Goal: Communication & Community: Answer question/provide support

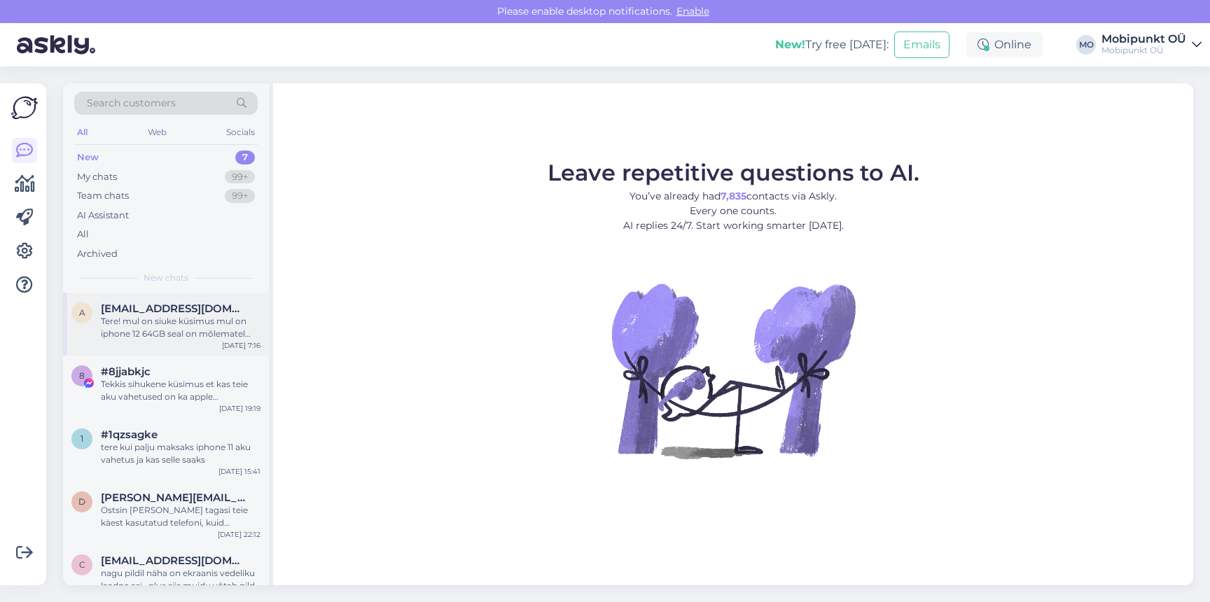
click at [171, 306] on span "[EMAIL_ADDRESS][DOMAIN_NAME]" at bounding box center [174, 309] width 146 height 13
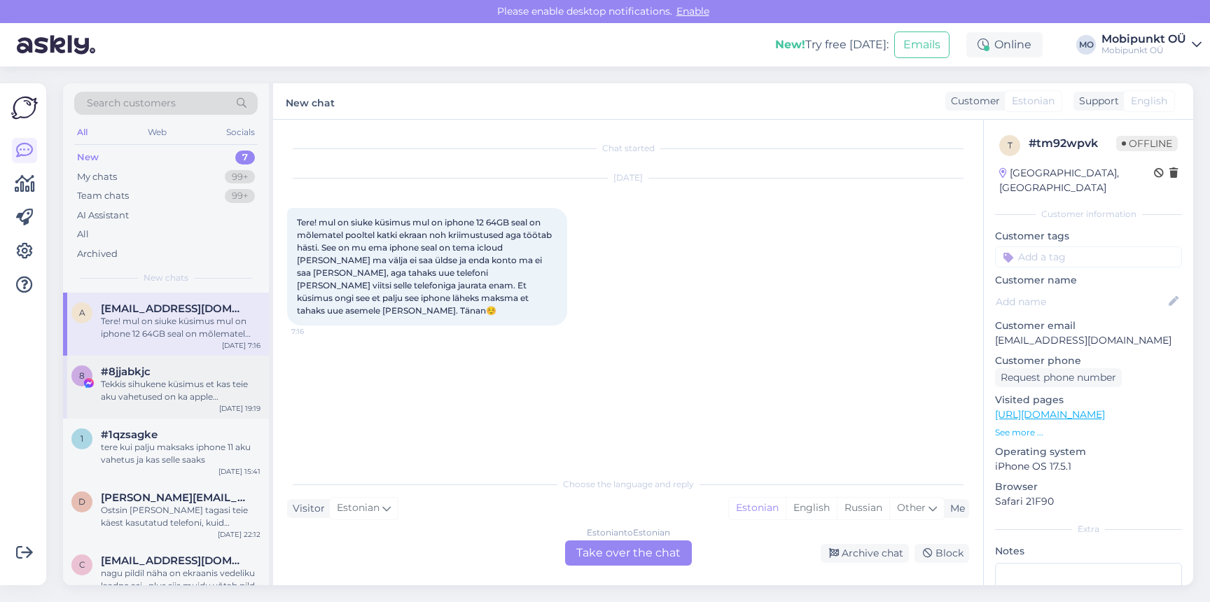
click at [174, 370] on div "#8jjabkjc" at bounding box center [181, 372] width 160 height 13
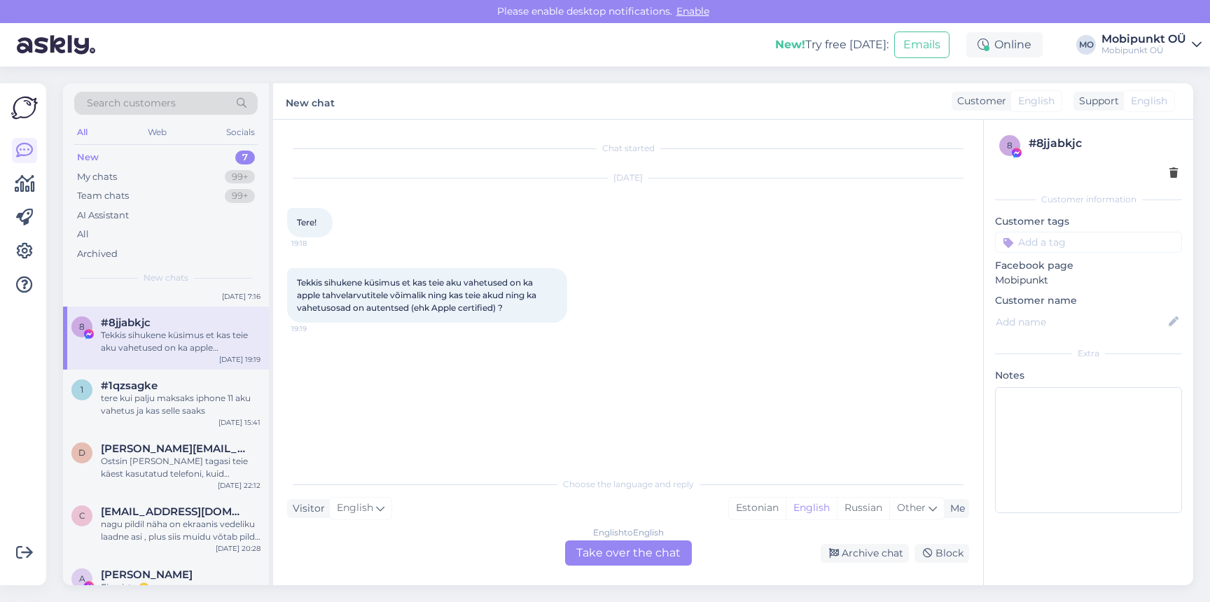
scroll to position [52, 0]
click at [171, 409] on div "tere kui palju maksaks iphone 11 aku vahetus ja kas selle saaks" at bounding box center [181, 401] width 160 height 25
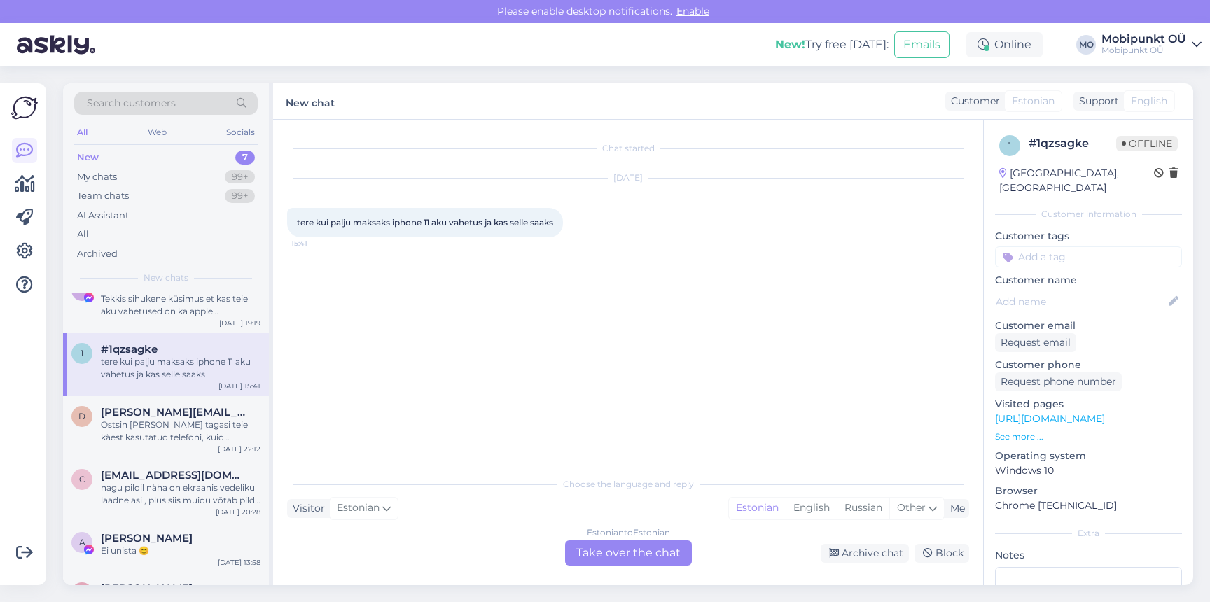
scroll to position [93, 0]
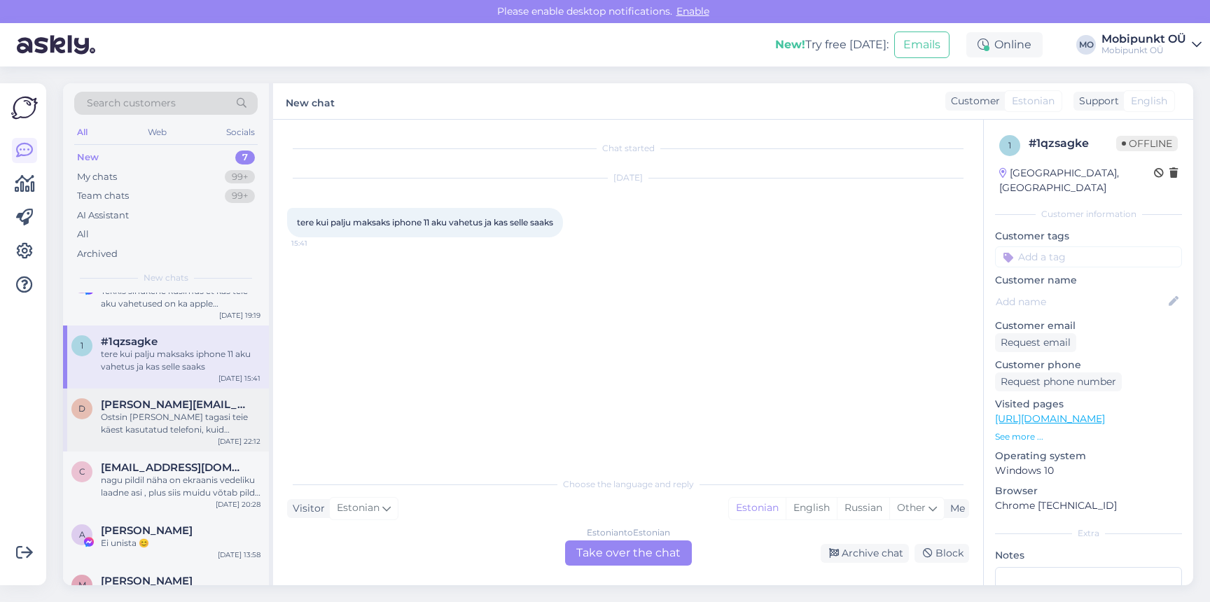
click at [161, 396] on div "d [PERSON_NAME][EMAIL_ADDRESS][DOMAIN_NAME] Ostsin [PERSON_NAME] tagasi teie kä…" at bounding box center [166, 420] width 206 height 63
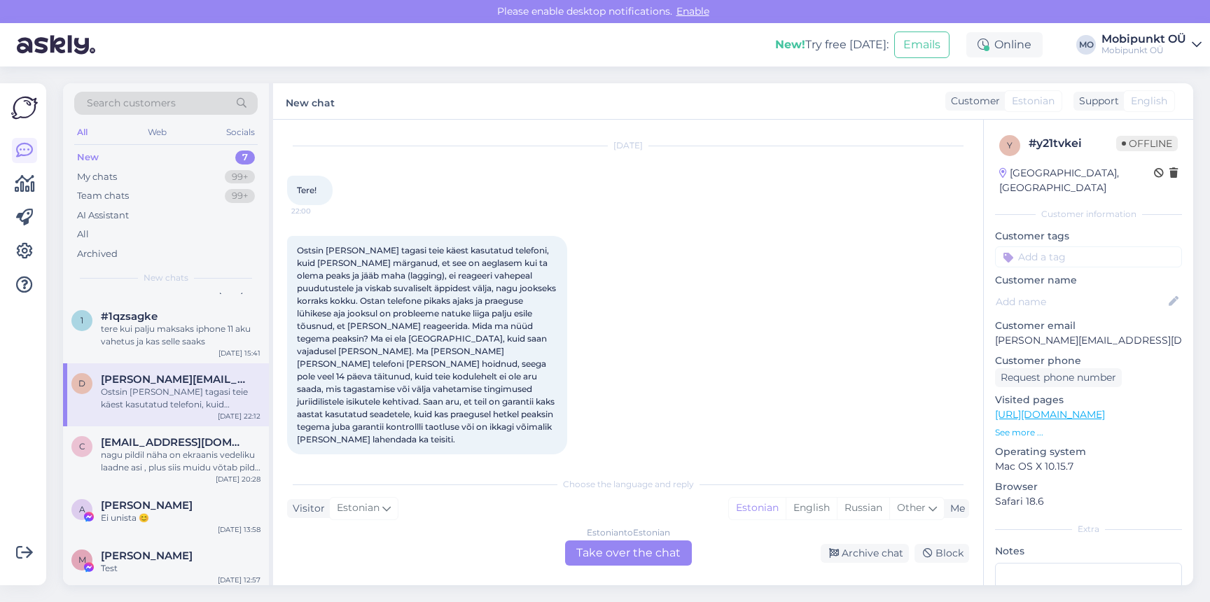
scroll to position [123, 0]
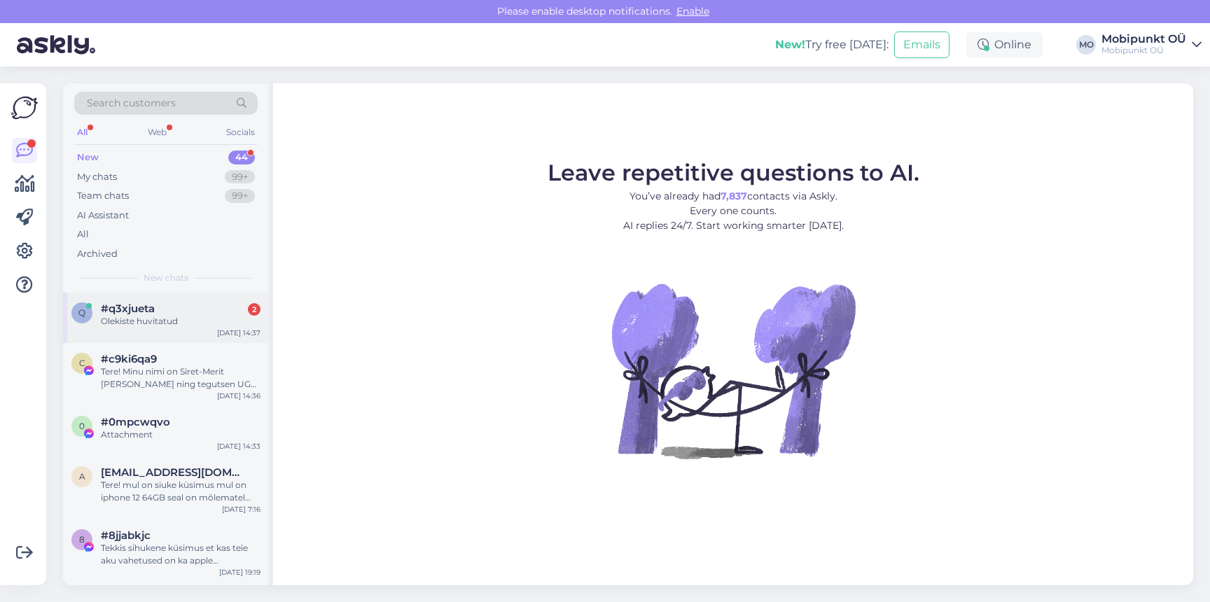
click at [134, 330] on div "q #q3xjueta 2 Olekiste huvitatud Aug 22 14:37" at bounding box center [166, 318] width 206 height 50
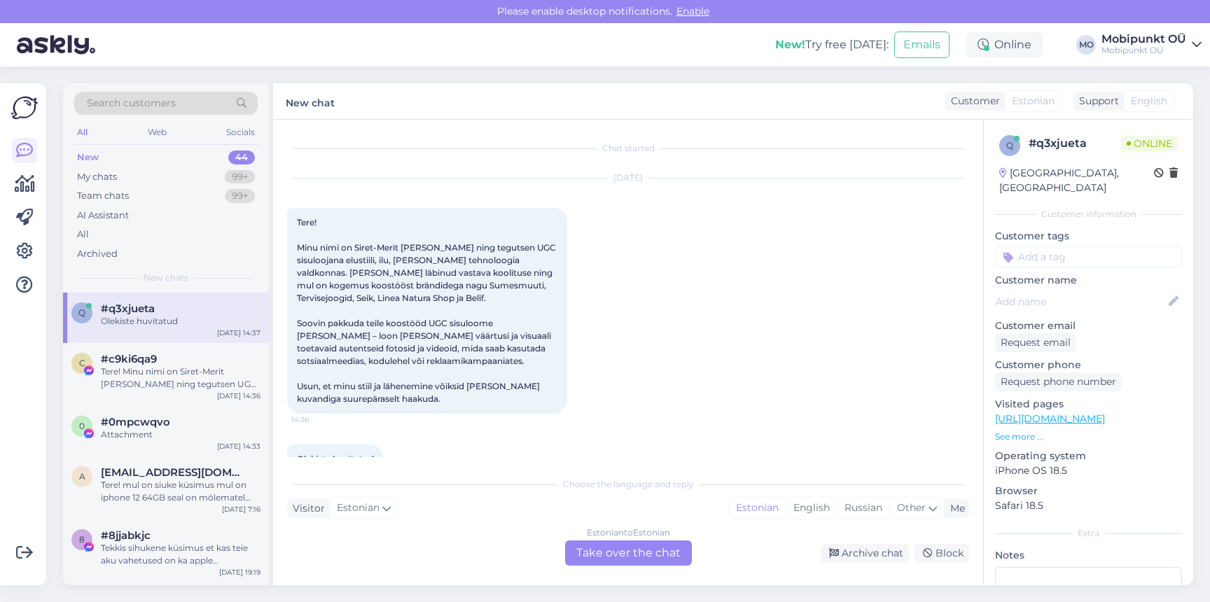
scroll to position [32, 0]
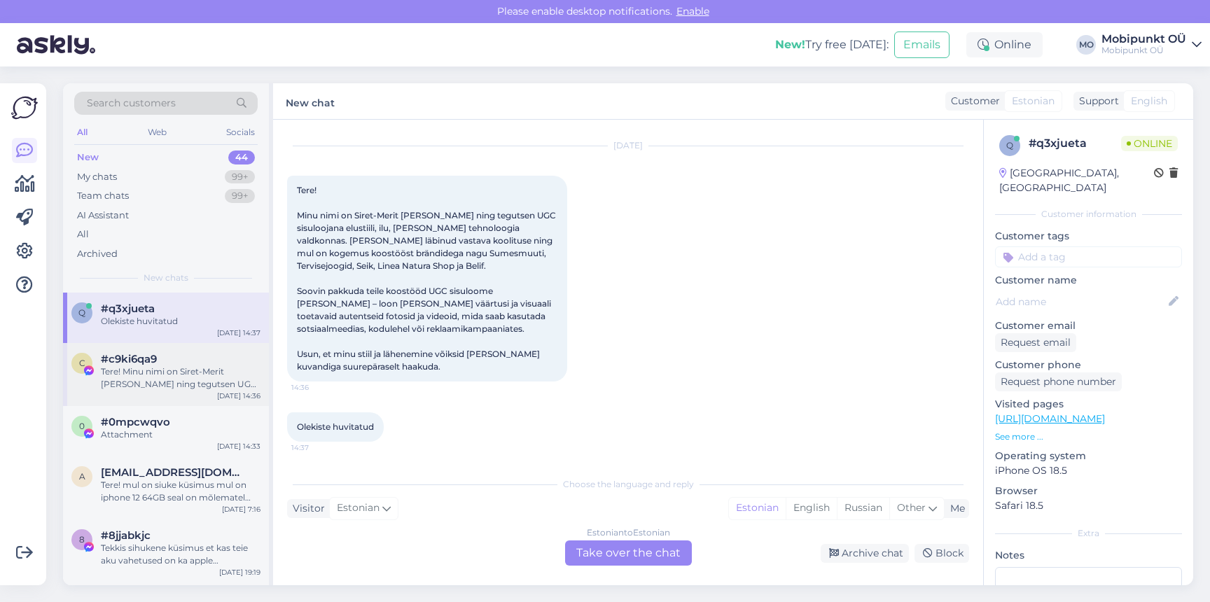
click at [204, 380] on div "Tere! Minu nimi on Siret-Merit Masso ning tegutsen UGC sisuloojana elustiili, i…" at bounding box center [181, 378] width 160 height 25
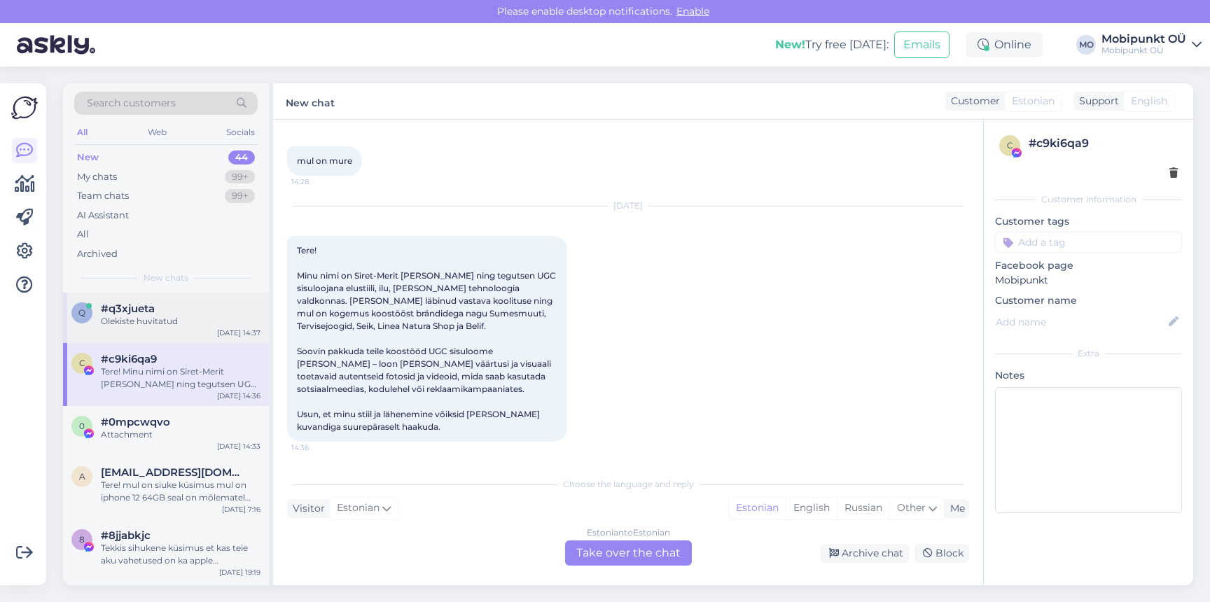
click at [181, 316] on div "Olekiste huvitatud" at bounding box center [181, 321] width 160 height 13
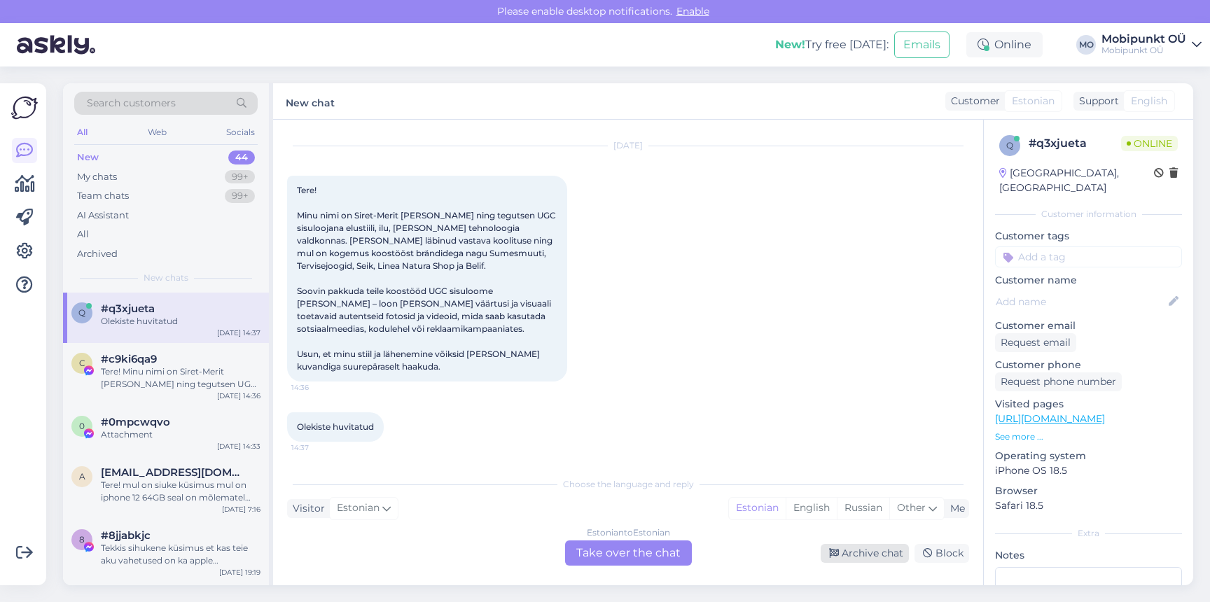
click at [891, 555] on div "Archive chat" at bounding box center [865, 553] width 88 height 19
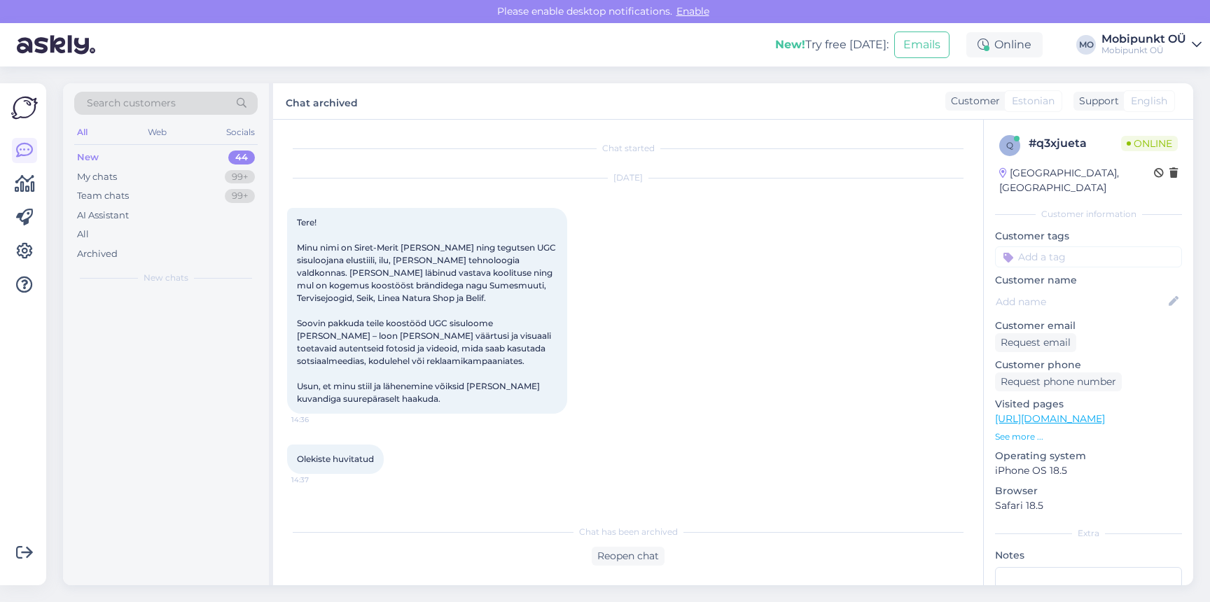
scroll to position [0, 0]
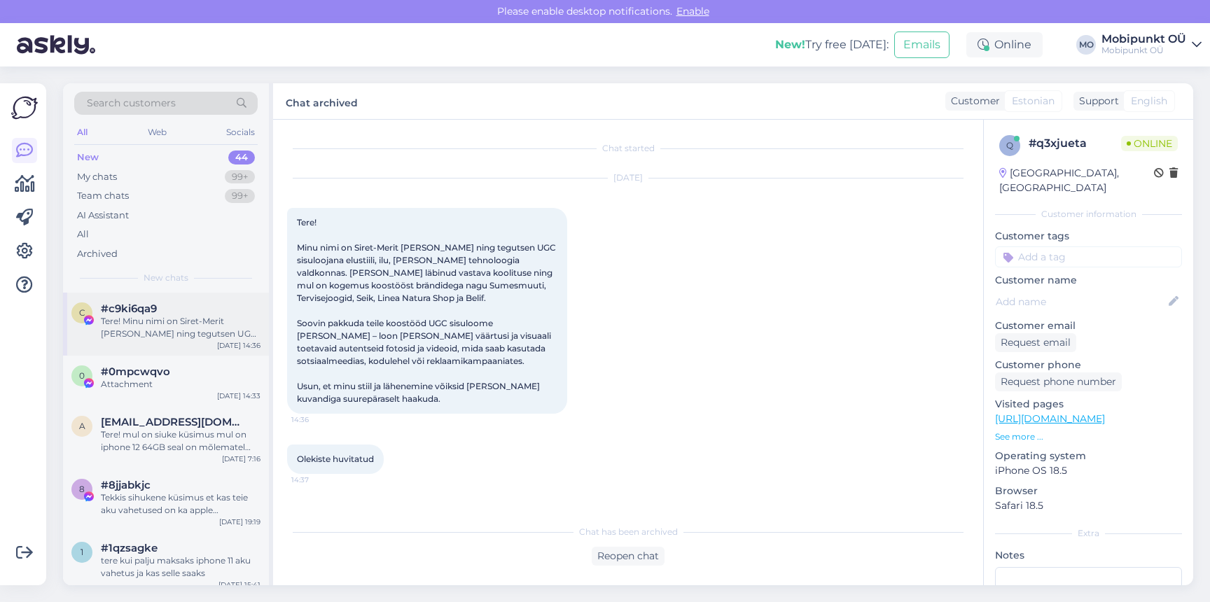
click at [212, 340] on div "c #c9ki6qa9 Tere! Minu nimi on Siret-Merit Masso ning tegutsen UGC sisuloojana …" at bounding box center [166, 324] width 206 height 63
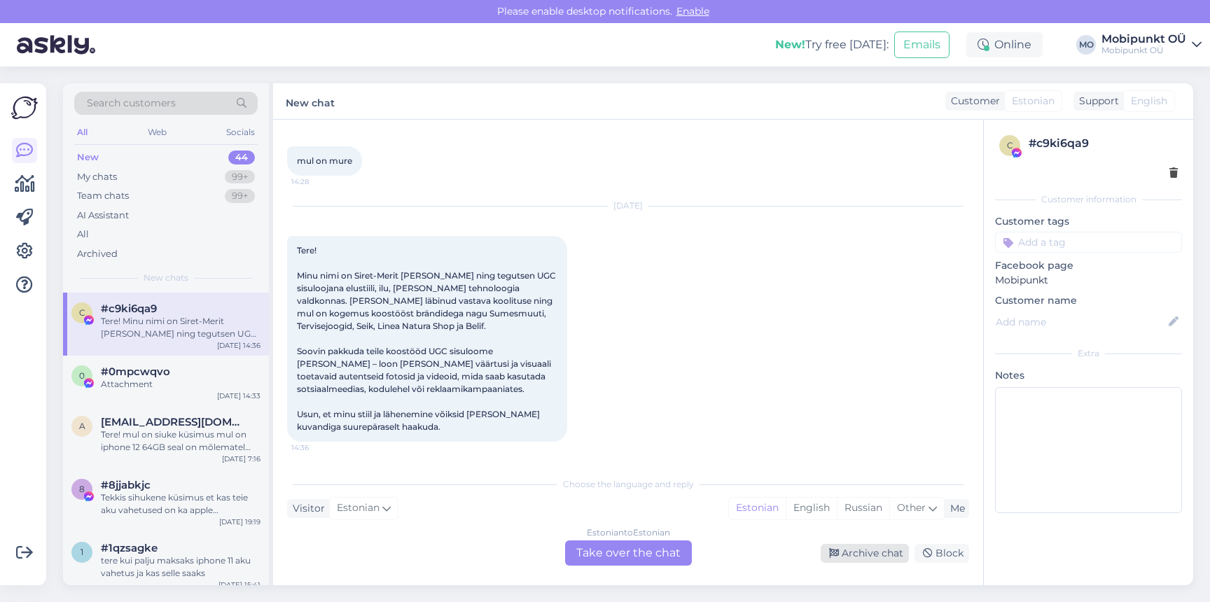
click at [873, 561] on div "Archive chat" at bounding box center [865, 553] width 88 height 19
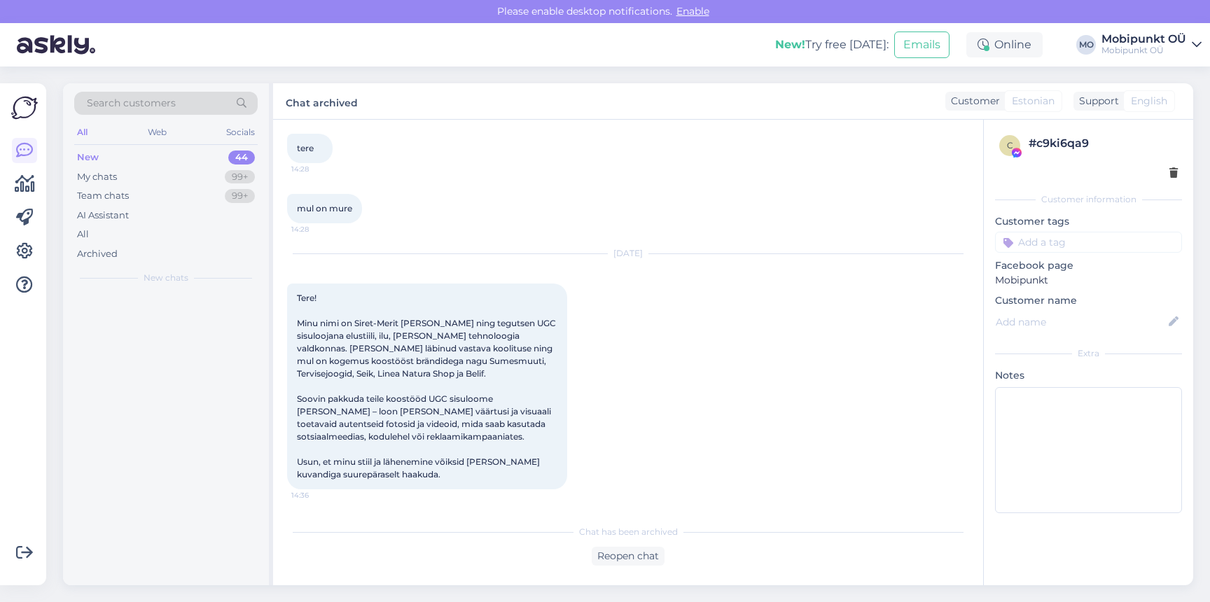
scroll to position [468, 0]
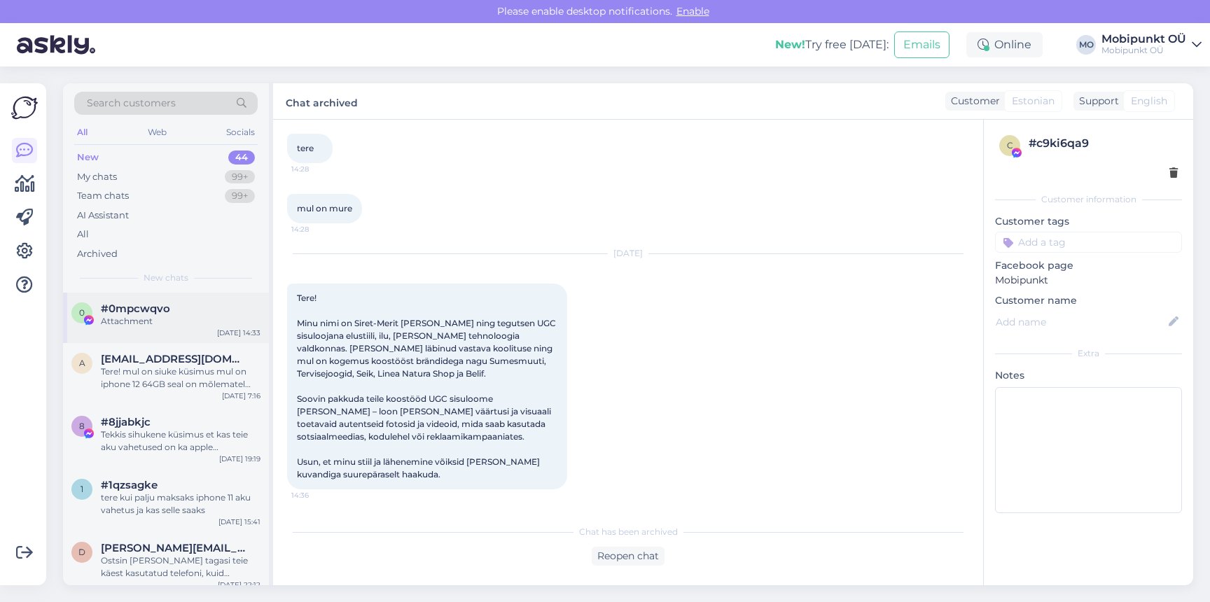
click at [162, 332] on div "0 #0mpcwqvo Attachment Aug 22 14:33" at bounding box center [166, 318] width 206 height 50
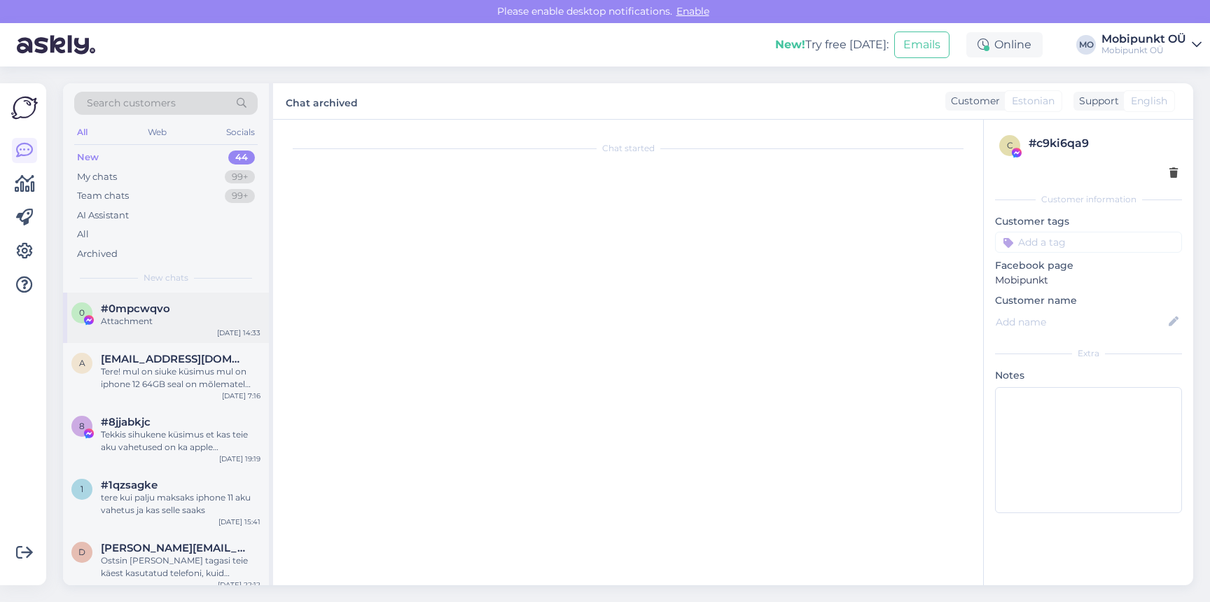
scroll to position [0, 0]
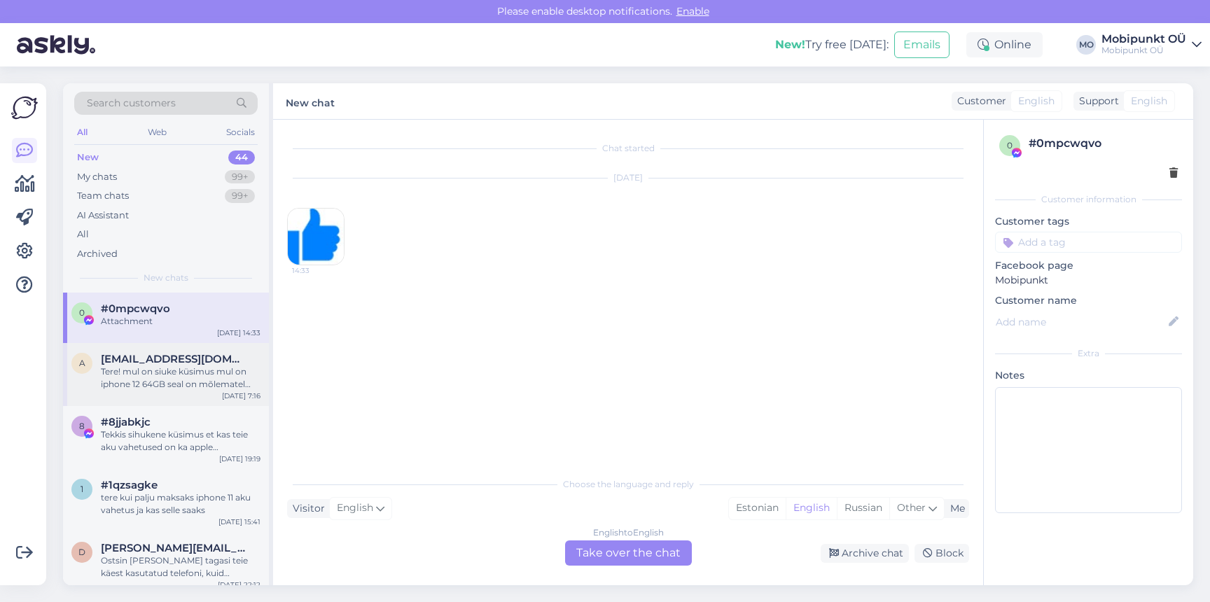
click at [162, 374] on div "Tere! mul on siuke küsimus mul on iphone 12 64GB seal on mõlematel pooltel katk…" at bounding box center [181, 378] width 160 height 25
